Goal: Share content

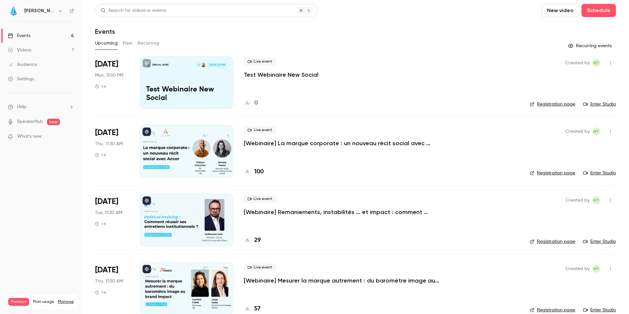
scroll to position [12, 0]
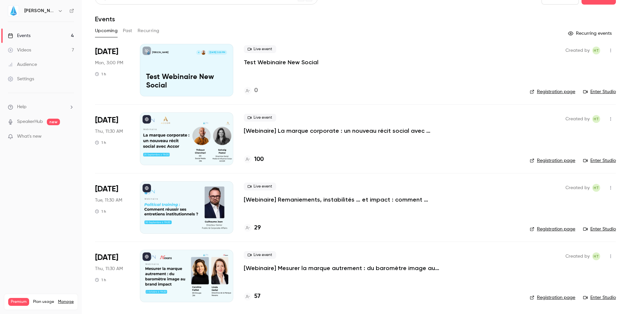
click at [608, 119] on icon "button" at bounding box center [610, 119] width 5 height 5
click at [567, 139] on li "Share" at bounding box center [575, 135] width 71 height 17
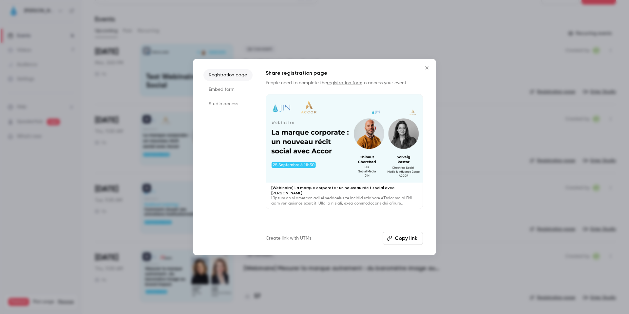
click at [401, 246] on div "Registration page Embed form Studio access Share registration page People need …" at bounding box center [314, 157] width 243 height 197
click at [403, 237] on button "Copy link" at bounding box center [403, 238] width 40 height 13
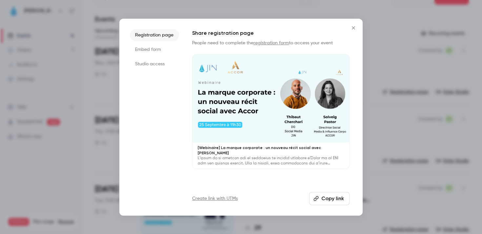
click at [106, 41] on div at bounding box center [241, 117] width 482 height 234
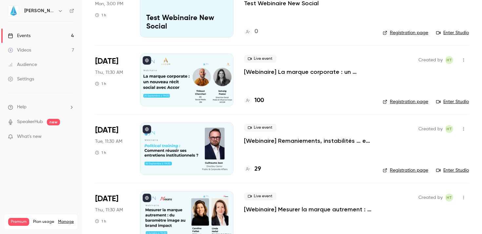
scroll to position [93, 0]
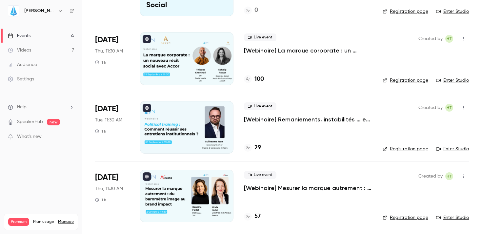
click at [291, 118] on p "[Webinaire] Remaniements, instabilités … et impact : comment réussir ses entret…" at bounding box center [308, 119] width 128 height 8
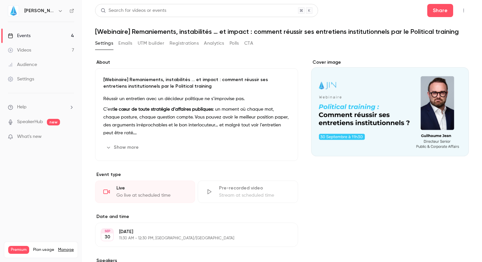
click at [26, 33] on div "Events" at bounding box center [19, 35] width 23 height 7
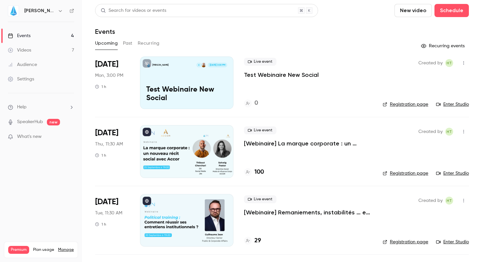
click at [288, 72] on p "Test Webinaire New Social" at bounding box center [281, 75] width 75 height 8
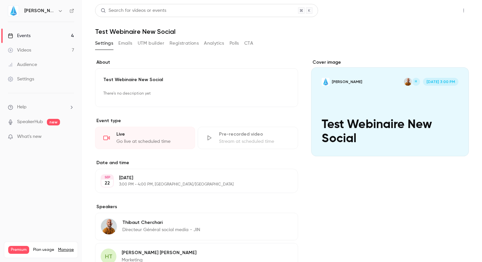
click at [439, 10] on button "Share" at bounding box center [440, 10] width 26 height 13
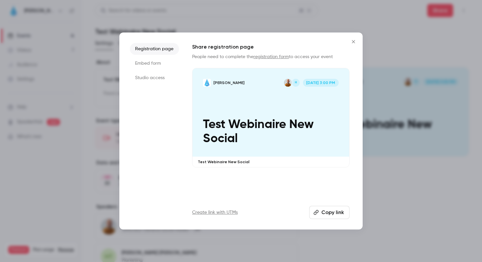
click at [328, 211] on button "Copy link" at bounding box center [329, 212] width 40 height 13
click at [354, 38] on button "Close" at bounding box center [353, 41] width 13 height 13
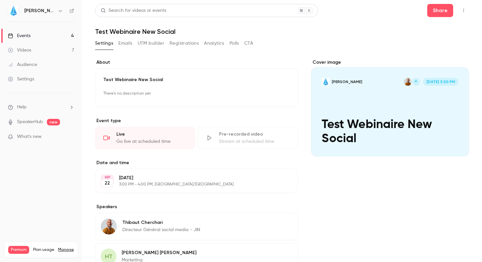
click at [461, 11] on icon "button" at bounding box center [463, 10] width 5 height 5
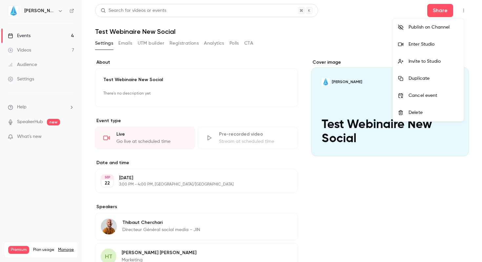
click at [422, 47] on div "Enter Studio" at bounding box center [433, 44] width 50 height 7
